Goal: Task Accomplishment & Management: Complete application form

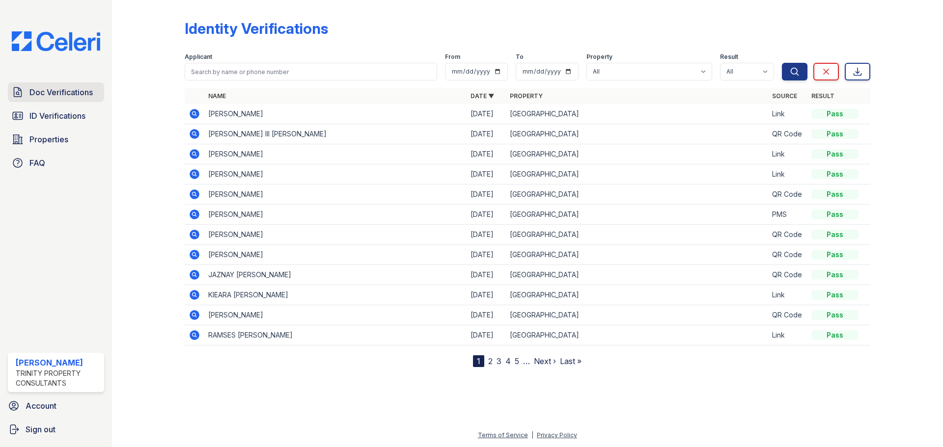
click at [64, 91] on span "Doc Verifications" at bounding box center [60, 92] width 63 height 12
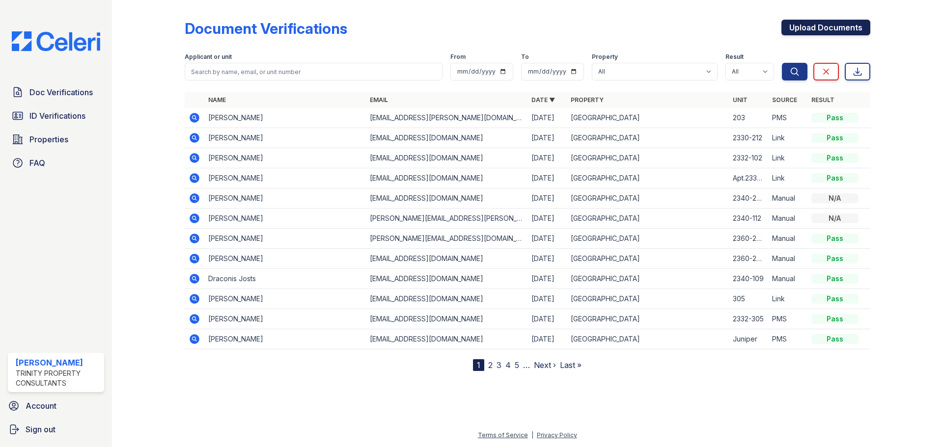
click at [835, 22] on link "Upload Documents" at bounding box center [825, 28] width 89 height 16
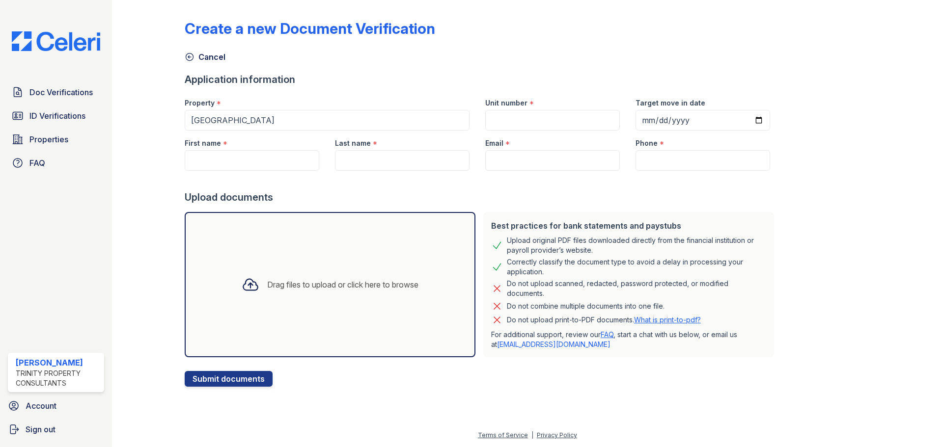
click at [298, 277] on div "Drag files to upload or click here to browse" at bounding box center [330, 284] width 192 height 33
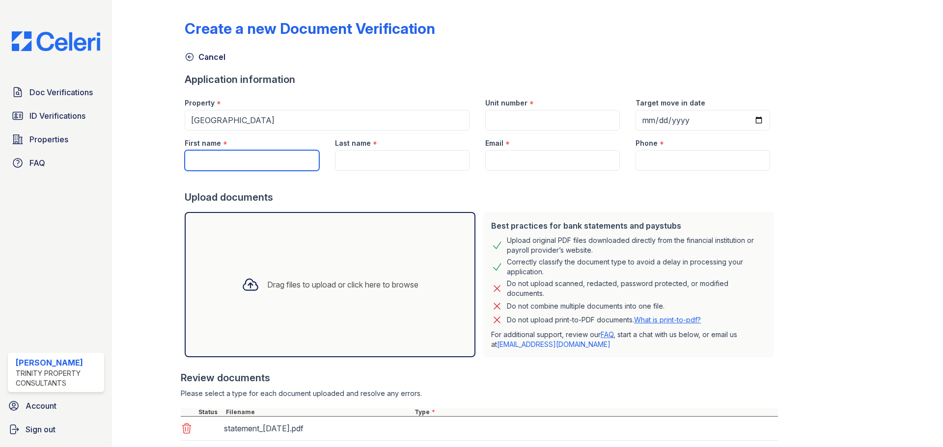
click at [250, 163] on input "First name" at bounding box center [252, 160] width 135 height 21
type input "[PERSON_NAME]"
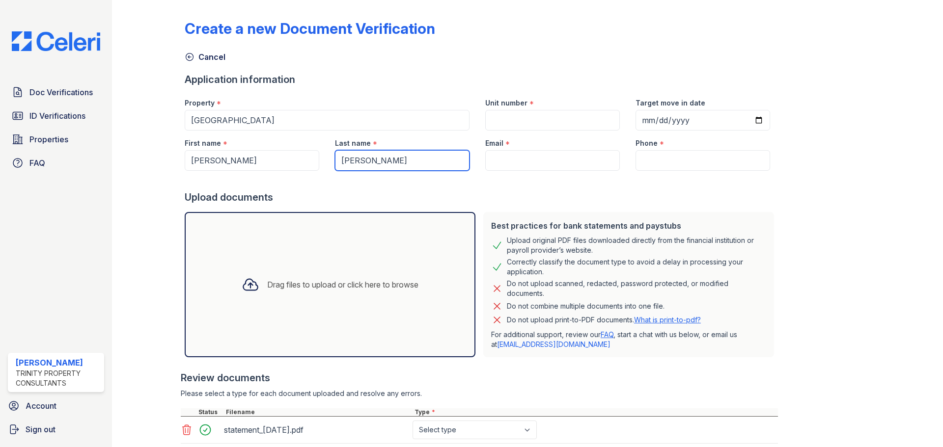
type input "[PERSON_NAME]"
paste input "[EMAIL_ADDRESS][DOMAIN_NAME]"
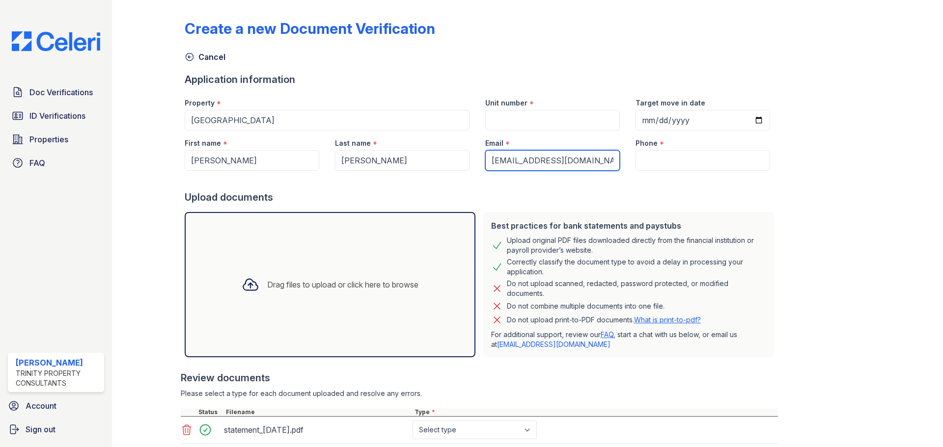
type input "[EMAIL_ADDRESS][DOMAIN_NAME]"
click at [526, 121] on input "Unit number" at bounding box center [552, 120] width 135 height 21
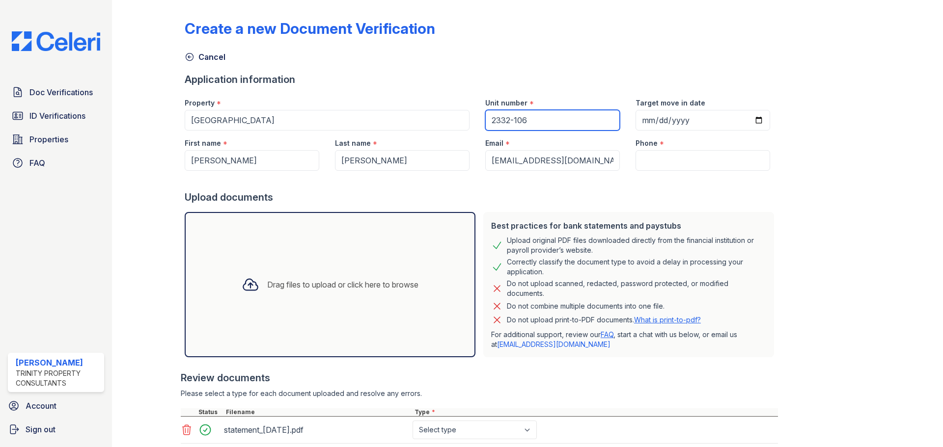
type input "2332-106"
click at [746, 123] on input "Target move in date" at bounding box center [702, 120] width 135 height 21
type input "[DATE]"
click at [671, 154] on input "Phone" at bounding box center [702, 160] width 135 height 21
drag, startPoint x: 736, startPoint y: 171, endPoint x: 731, endPoint y: 160, distance: 12.6
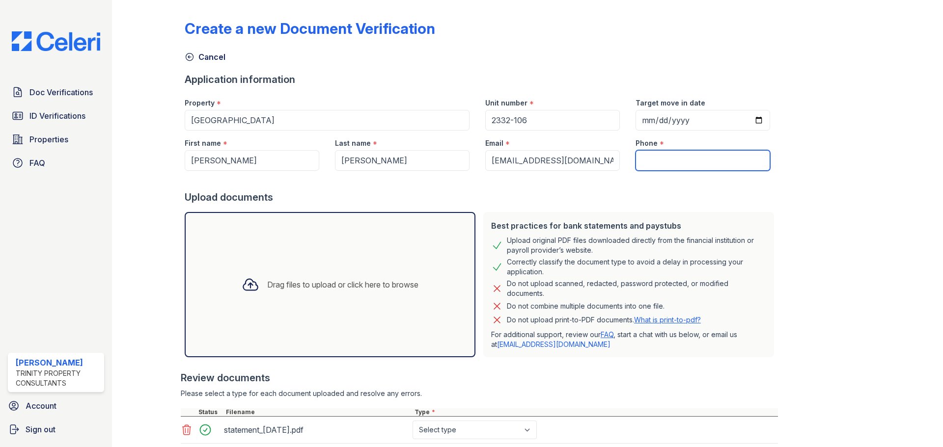
paste input "[PHONE_NUMBER]"
click at [710, 210] on div "Best practices for bank statements and paystubs Upload original PDF files downl…" at bounding box center [628, 284] width 299 height 153
click at [636, 159] on input "[PHONE_NUMBER]" at bounding box center [702, 160] width 135 height 21
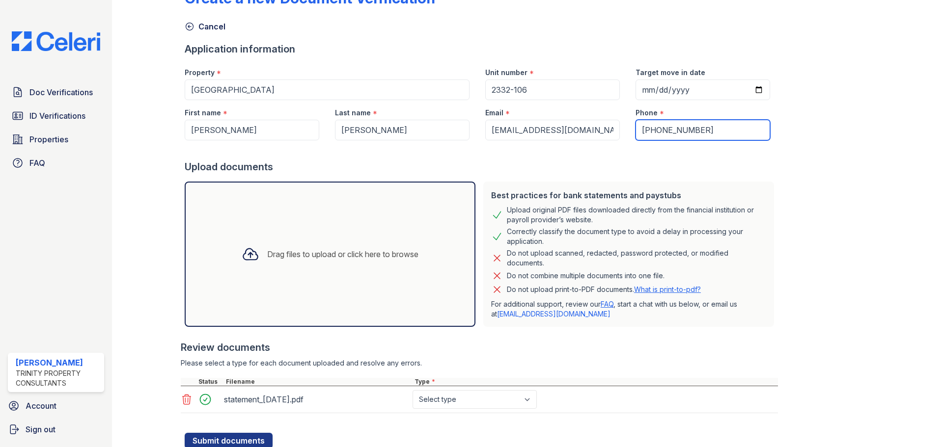
scroll to position [65, 0]
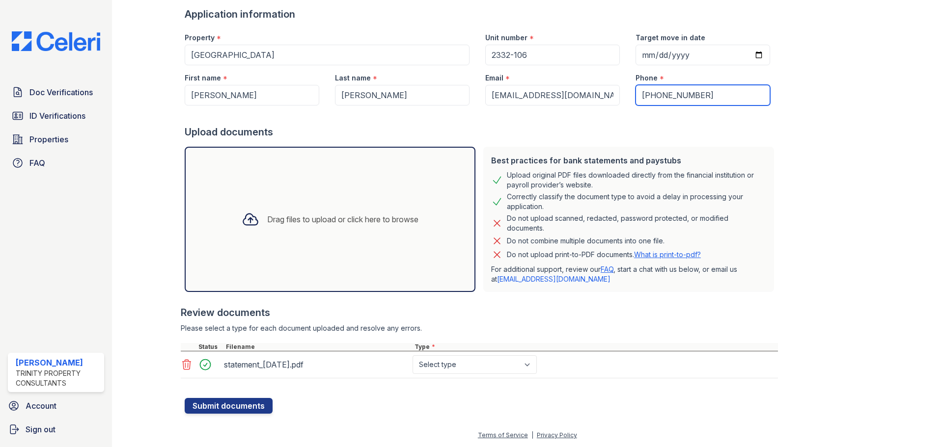
type input "[PHONE_NUMBER]"
click at [441, 368] on select "Select type Paystub Bank Statement Offer Letter Tax Documents Benefit Award Let…" at bounding box center [474, 365] width 124 height 19
select select "bank_statement"
click at [412, 356] on select "Select type Paystub Bank Statement Offer Letter Tax Documents Benefit Award Let…" at bounding box center [474, 365] width 124 height 19
click at [216, 407] on button "Submit documents" at bounding box center [229, 406] width 88 height 16
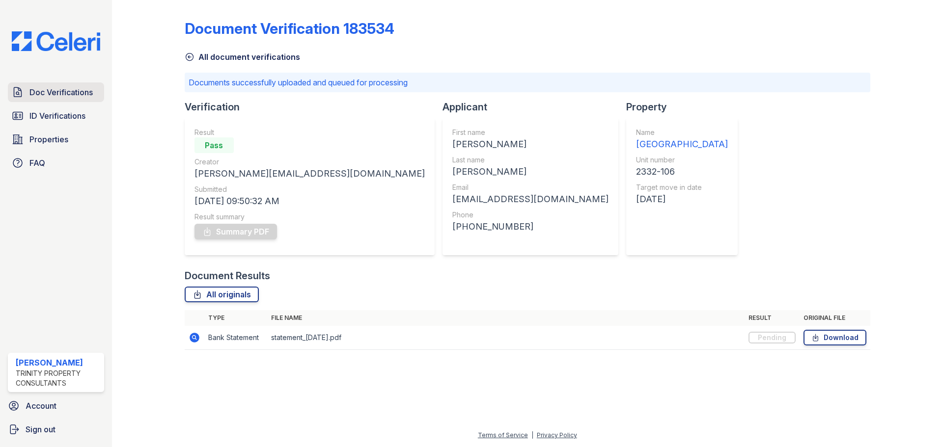
click at [39, 92] on span "Doc Verifications" at bounding box center [60, 92] width 63 height 12
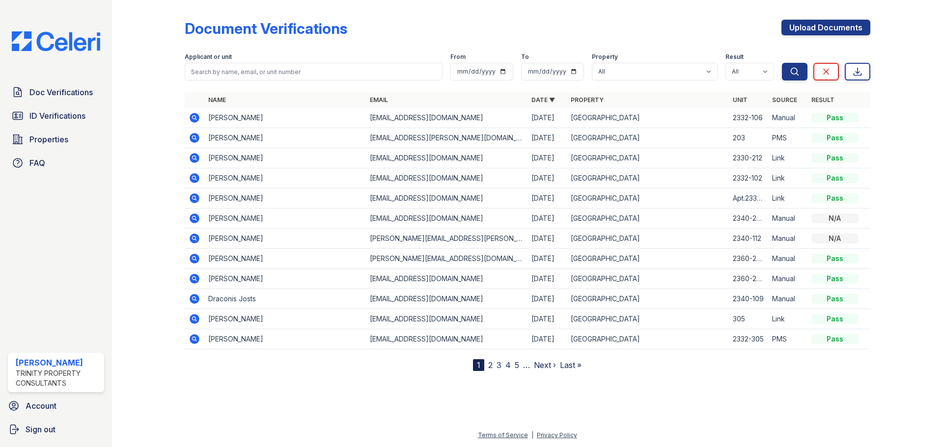
click at [197, 118] on icon at bounding box center [195, 118] width 10 height 10
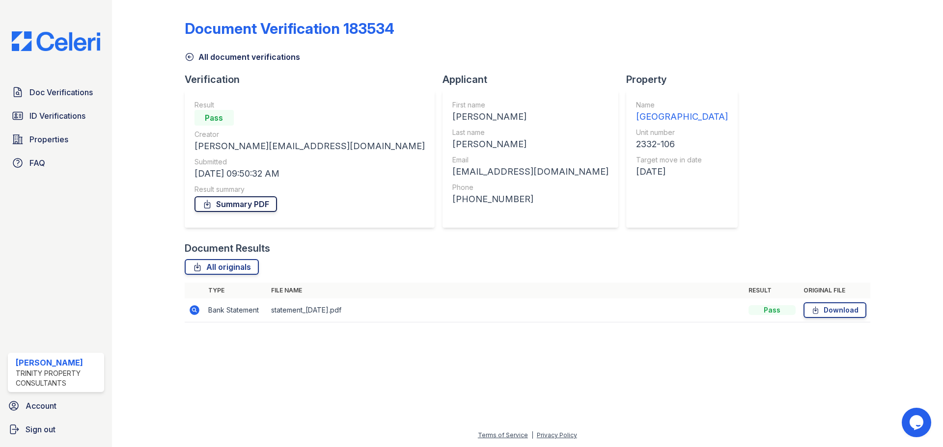
click at [223, 205] on link "Summary PDF" at bounding box center [235, 204] width 82 height 16
click at [65, 111] on span "ID Verifications" at bounding box center [57, 116] width 56 height 12
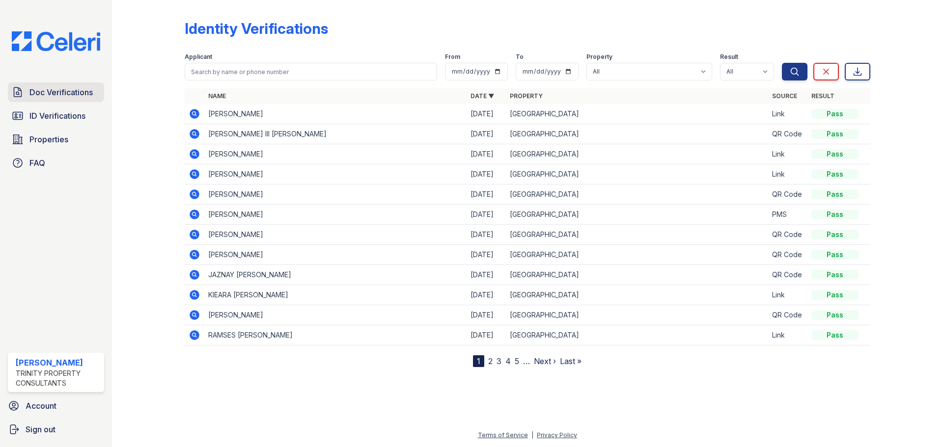
click at [80, 94] on span "Doc Verifications" at bounding box center [60, 92] width 63 height 12
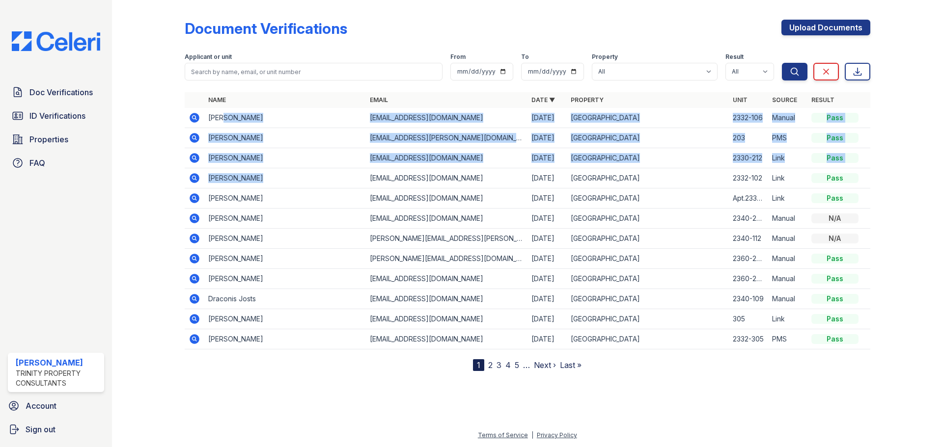
drag, startPoint x: 222, startPoint y: 116, endPoint x: 257, endPoint y: 188, distance: 79.5
click at [257, 188] on tbody "Maria Zamora maria2326@gmail.com 08/27/25 ReNew Prairie Park 2332-106 Manual Pa…" at bounding box center [528, 229] width 686 height 242
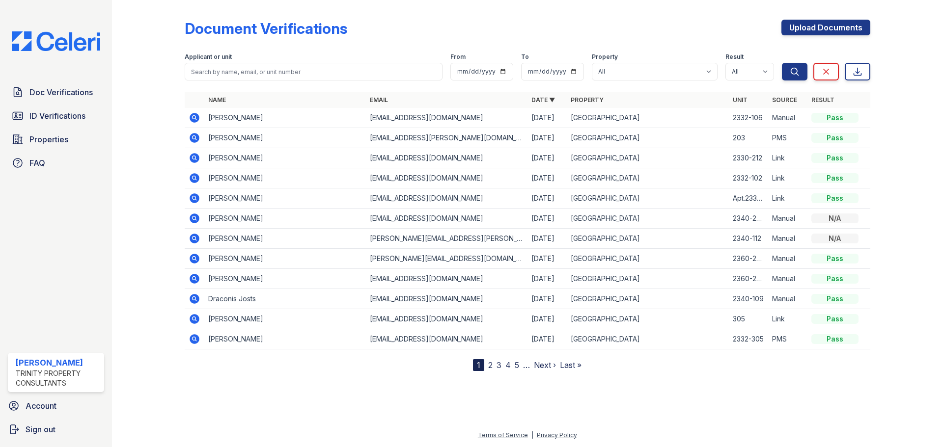
click at [122, 234] on div "Document Verifications Upload Documents Filter Applicant or unit From To Proper…" at bounding box center [527, 223] width 831 height 447
